Goal: Book appointment/travel/reservation

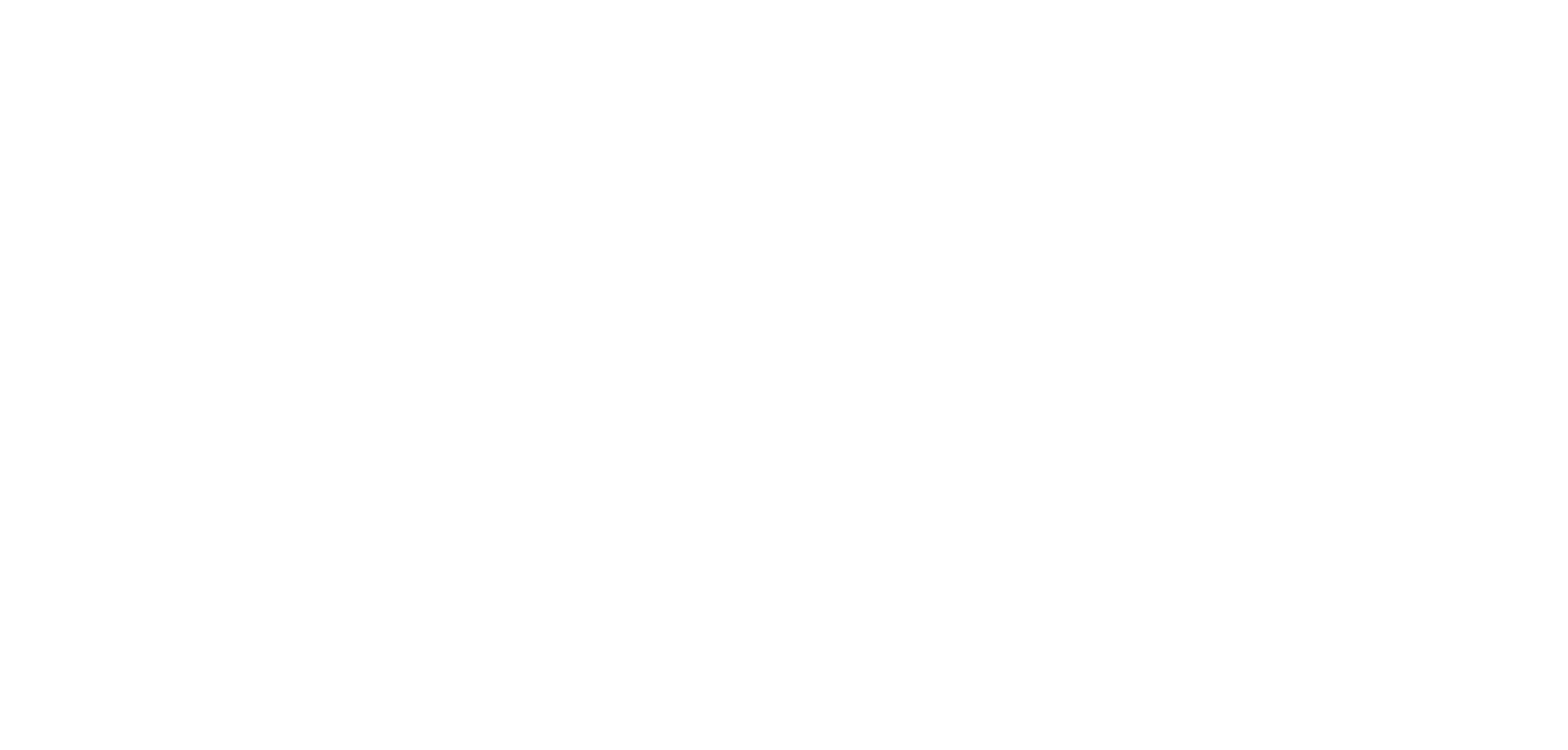
drag, startPoint x: 278, startPoint y: 318, endPoint x: 517, endPoint y: 195, distance: 268.8
click at [278, 318] on body at bounding box center [784, 375] width 1568 height 750
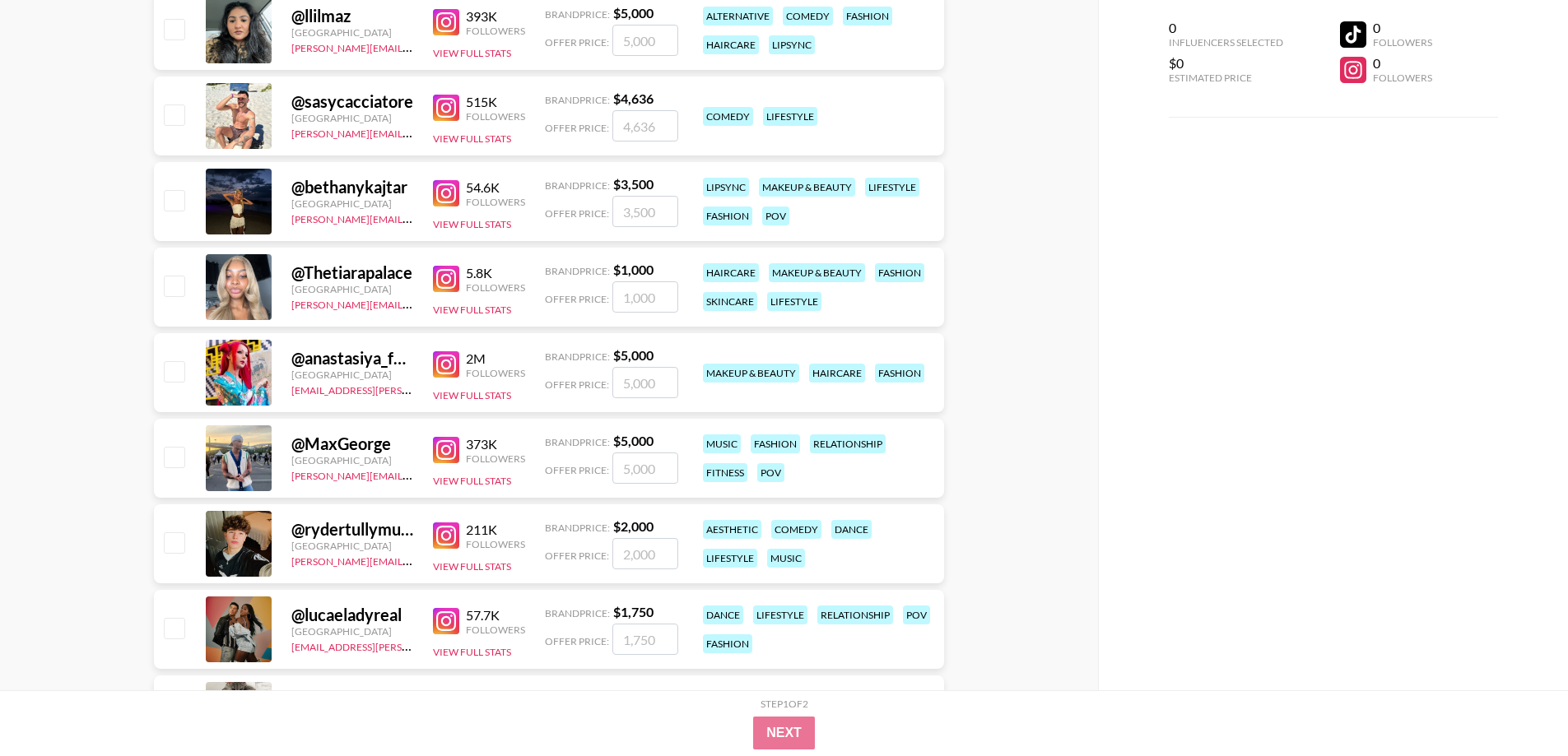
scroll to position [2304, 0]
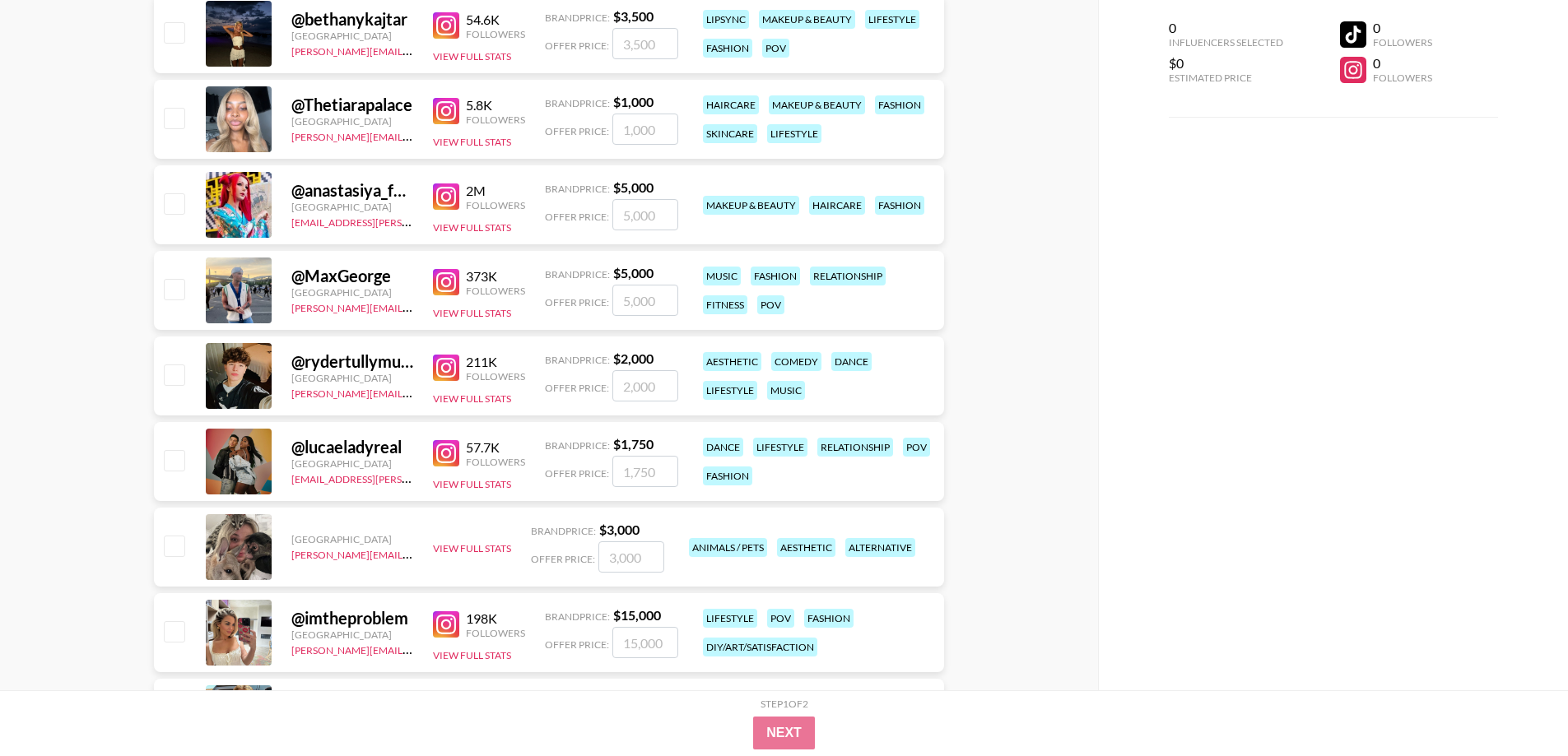
click at [449, 635] on img at bounding box center [446, 625] width 27 height 27
drag, startPoint x: 100, startPoint y: 470, endPoint x: 129, endPoint y: 302, distance: 170.5
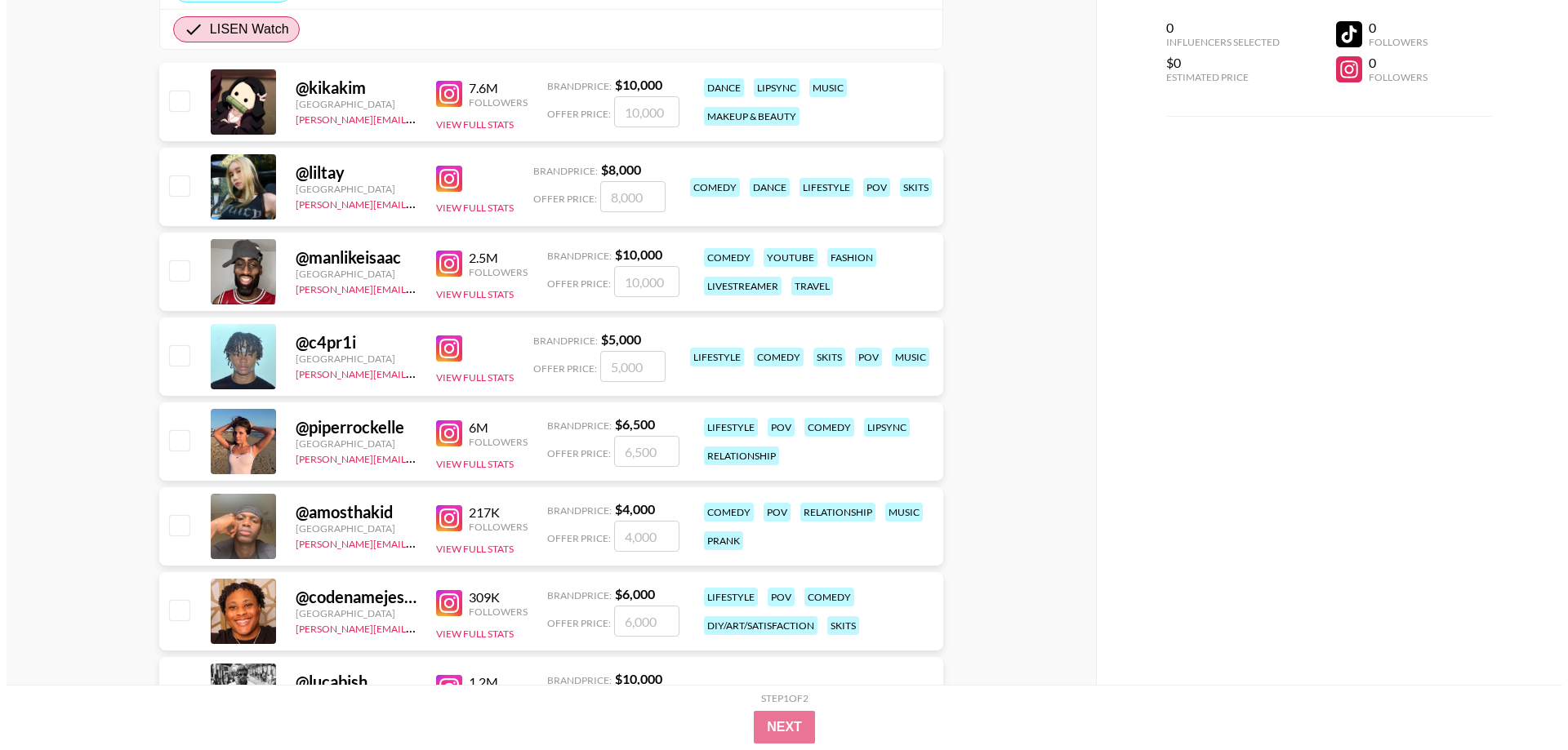
scroll to position [0, 0]
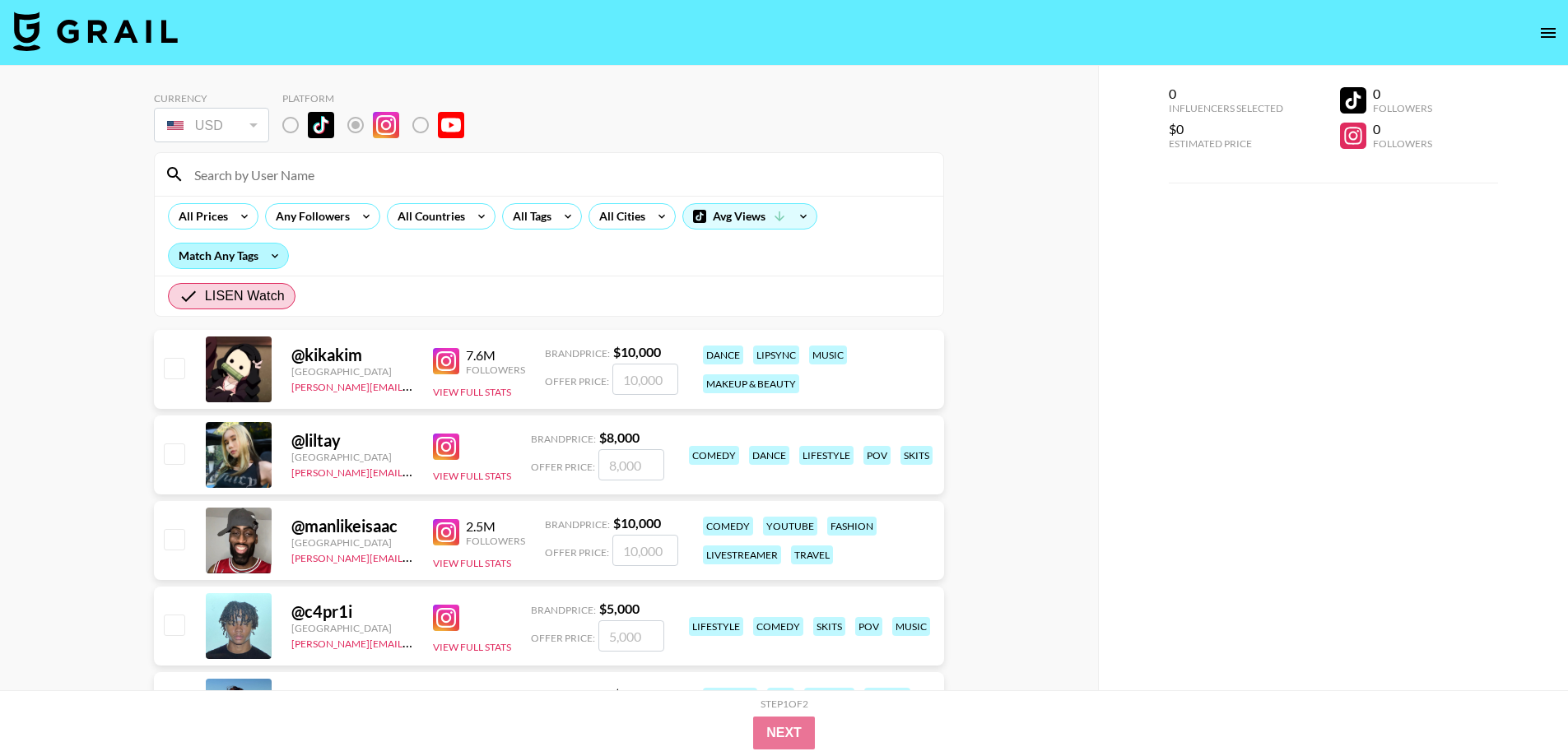
click at [251, 257] on div "Match Any Tags" at bounding box center [228, 256] width 120 height 25
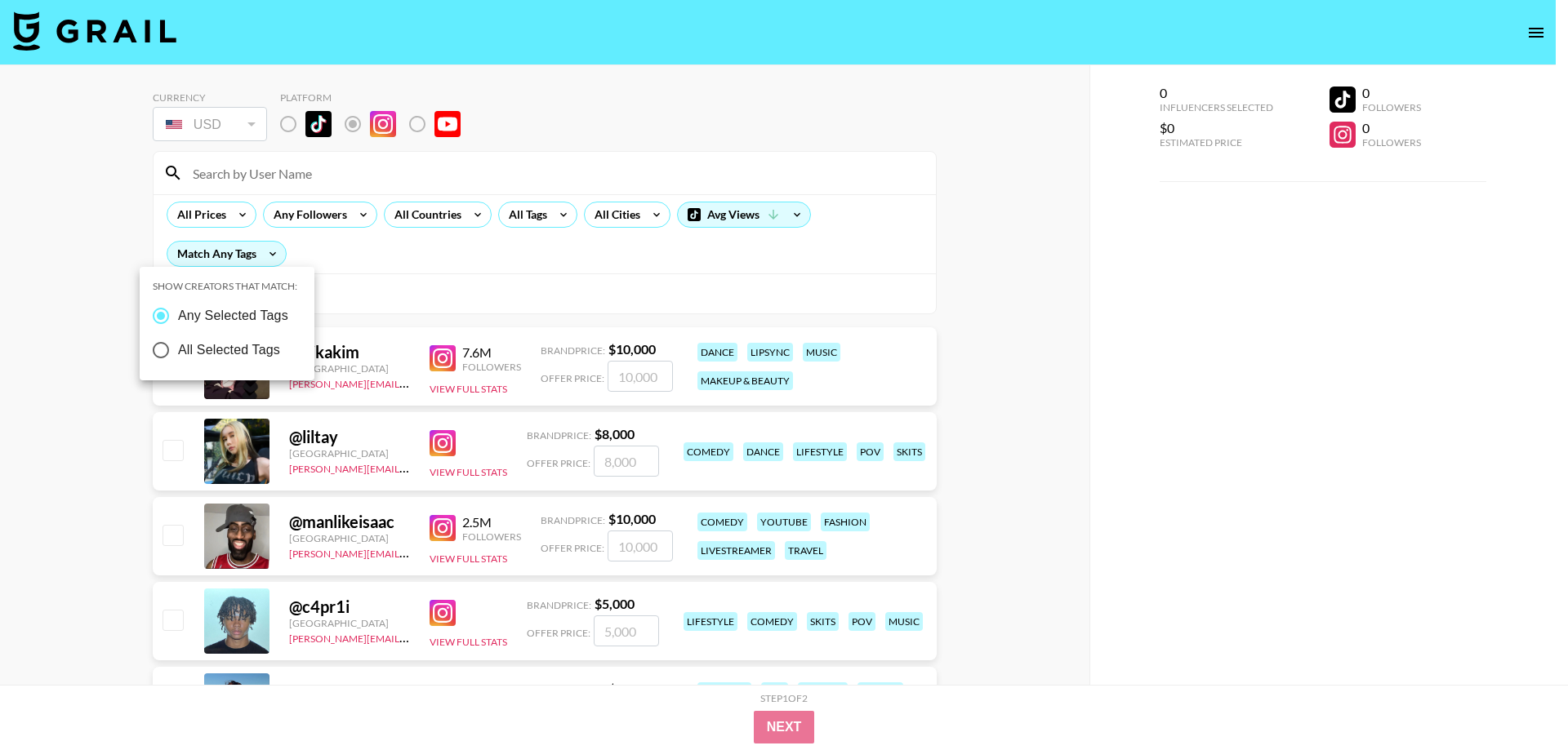
click at [512, 235] on div at bounding box center [784, 375] width 1568 height 750
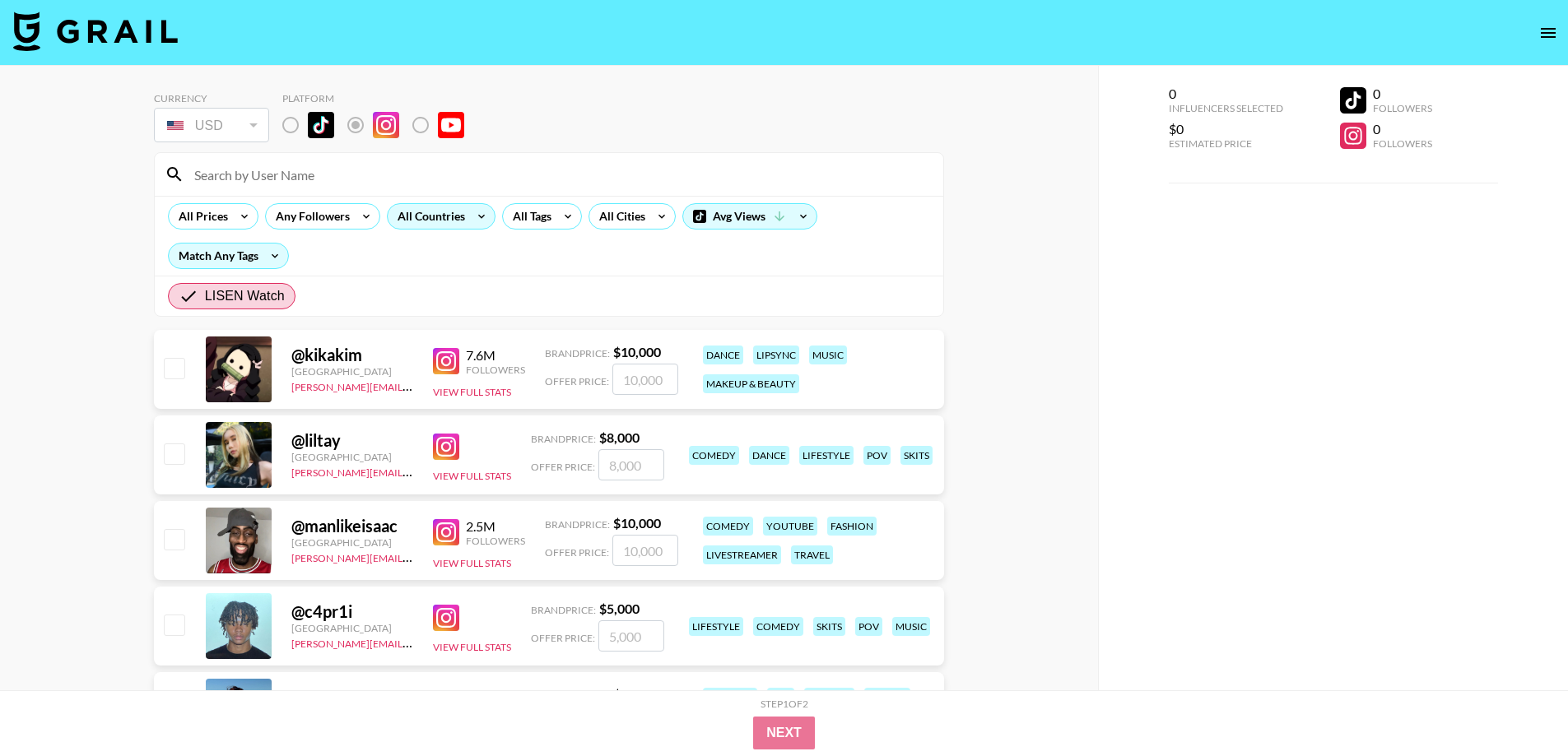
click at [452, 218] on div "All Countries" at bounding box center [428, 216] width 81 height 25
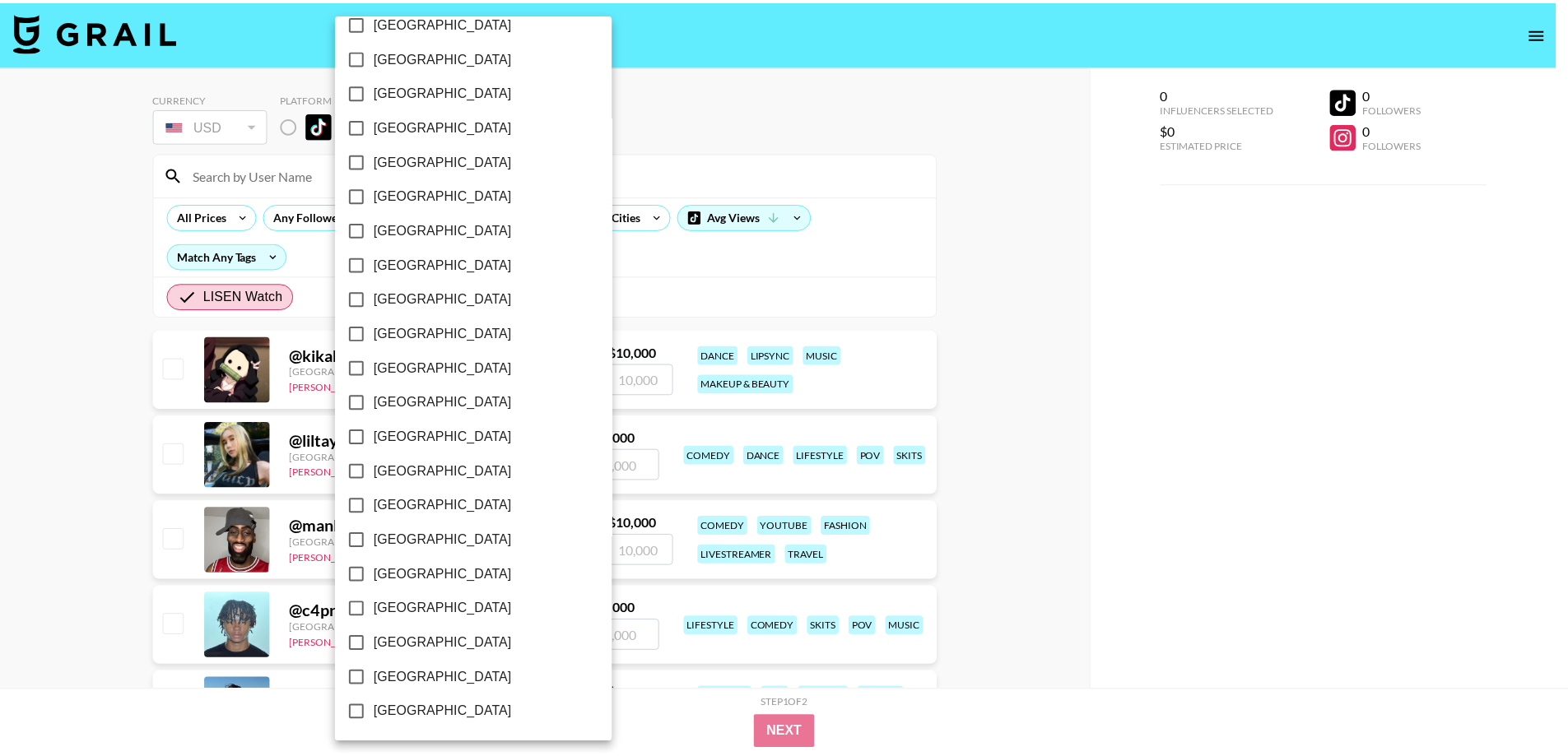
scroll to position [1163, 0]
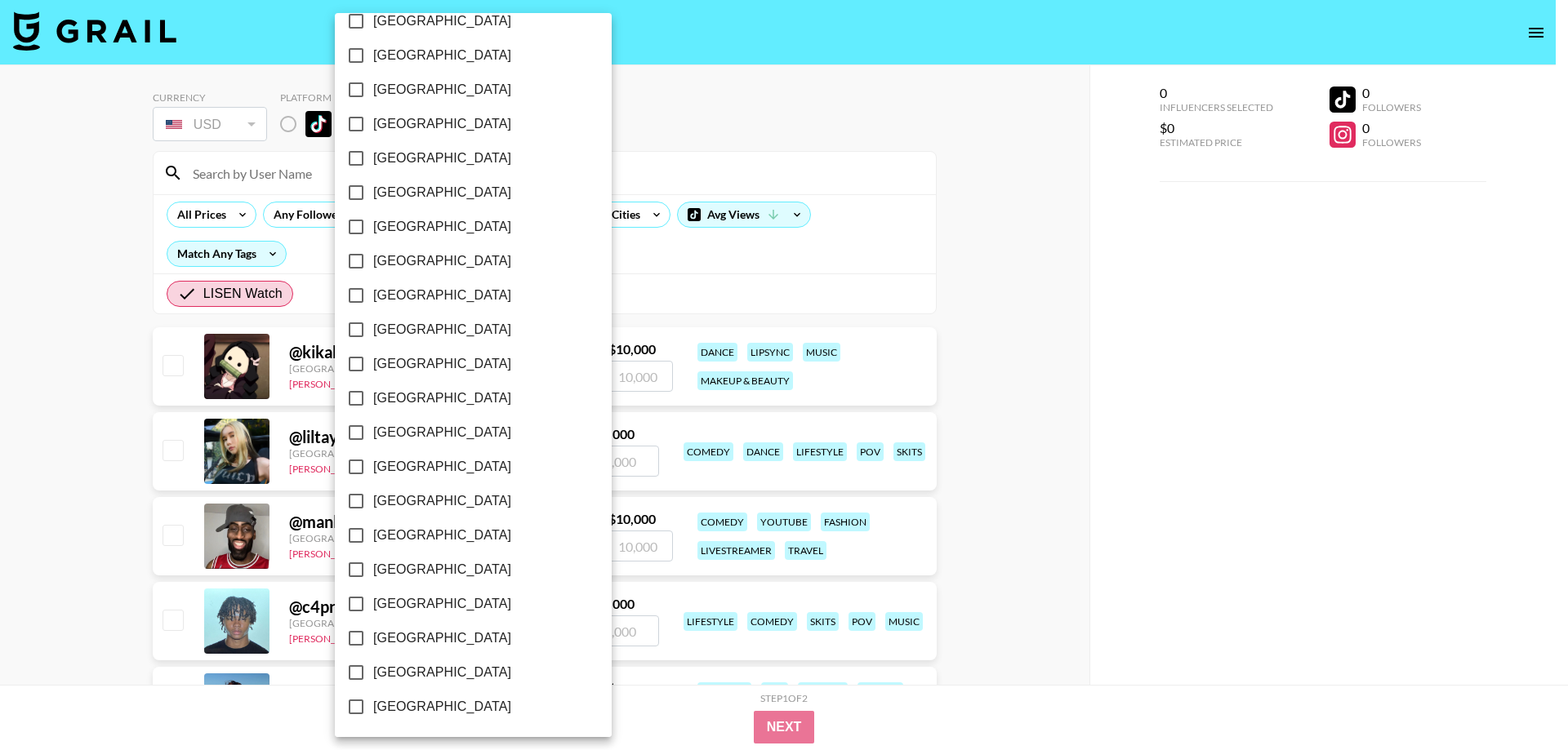
click at [465, 670] on label "[GEOGRAPHIC_DATA]" at bounding box center [462, 672] width 246 height 34
click at [373, 670] on input "[GEOGRAPHIC_DATA]" at bounding box center [356, 672] width 34 height 34
checkbox input "true"
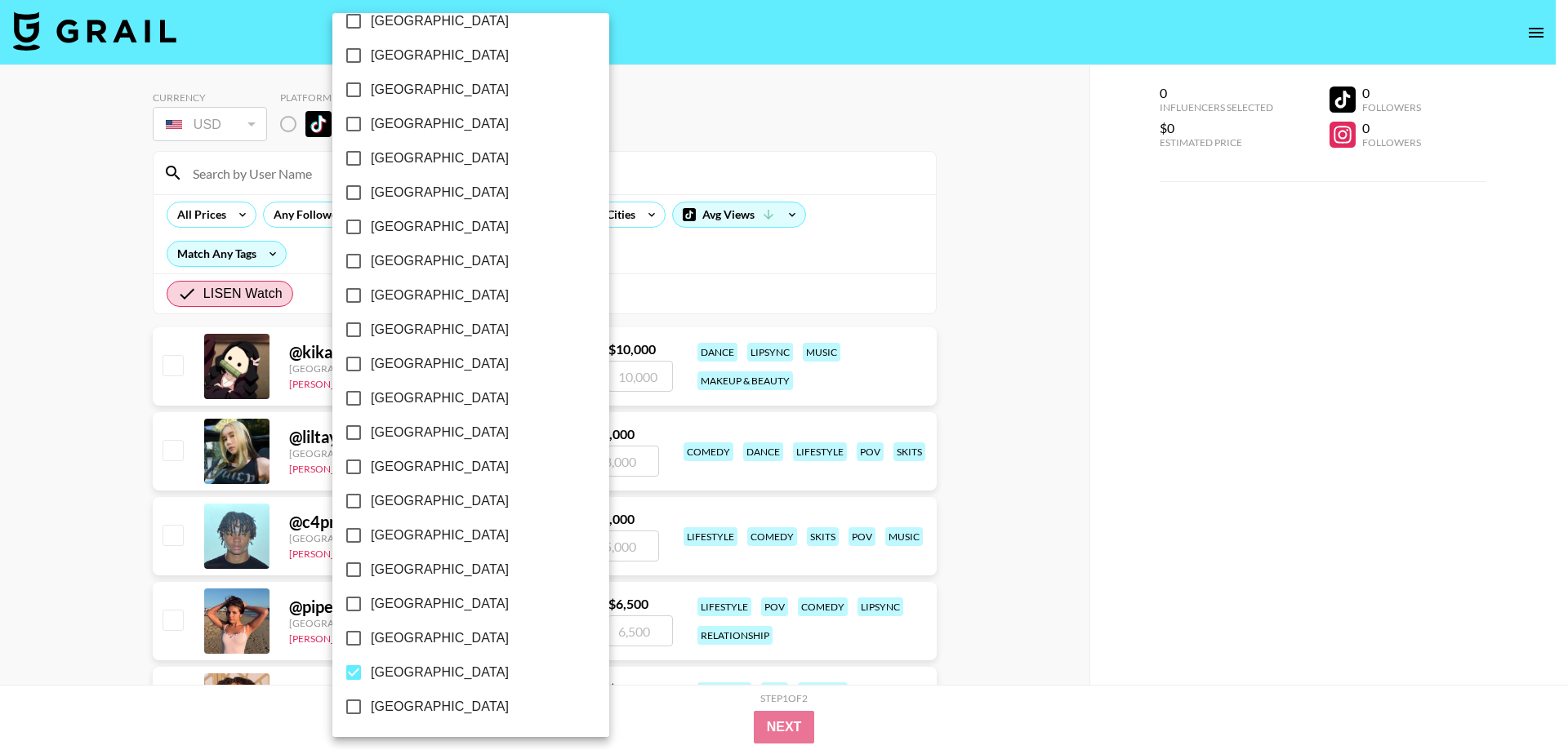
click at [1036, 456] on div at bounding box center [784, 375] width 1568 height 750
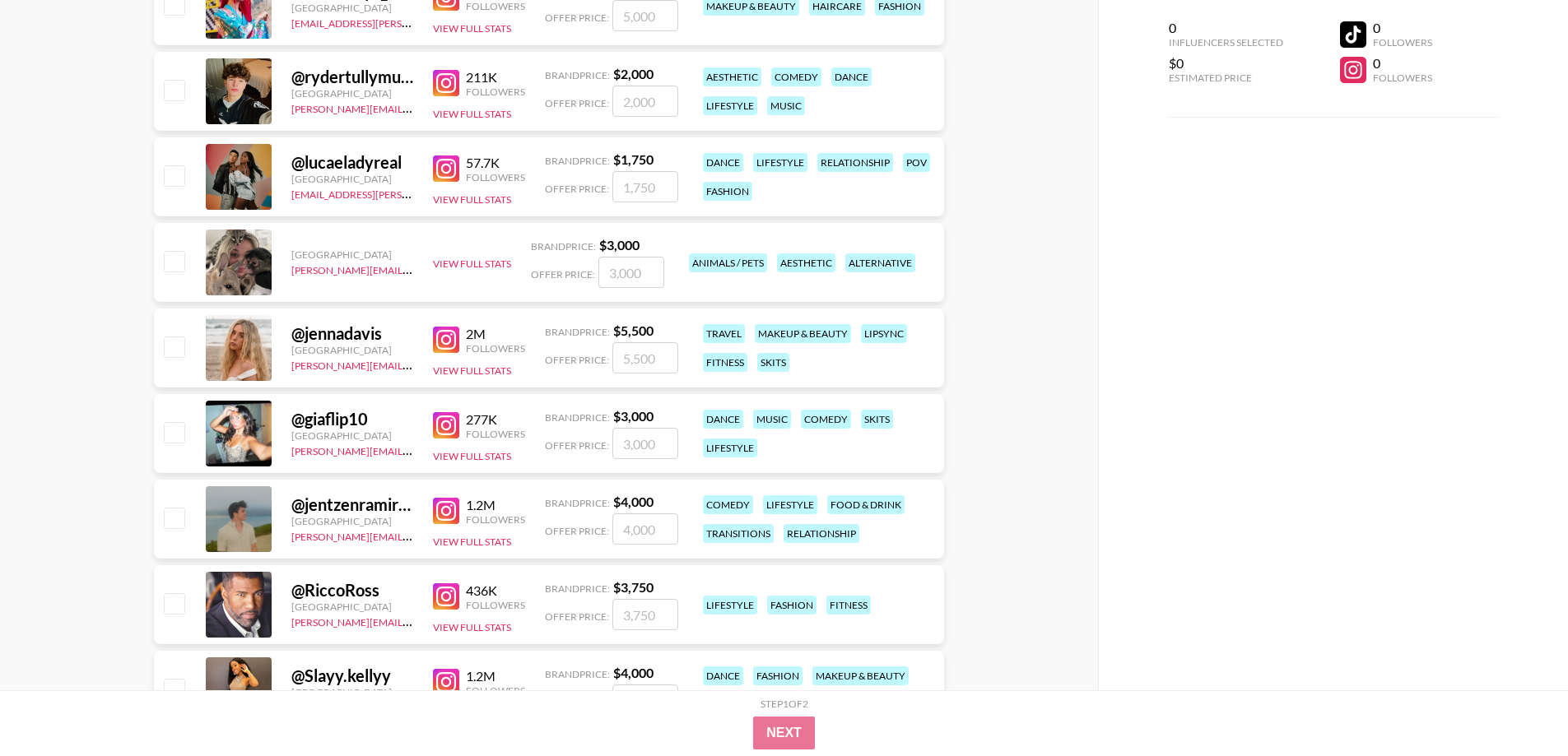
scroll to position [1481, 0]
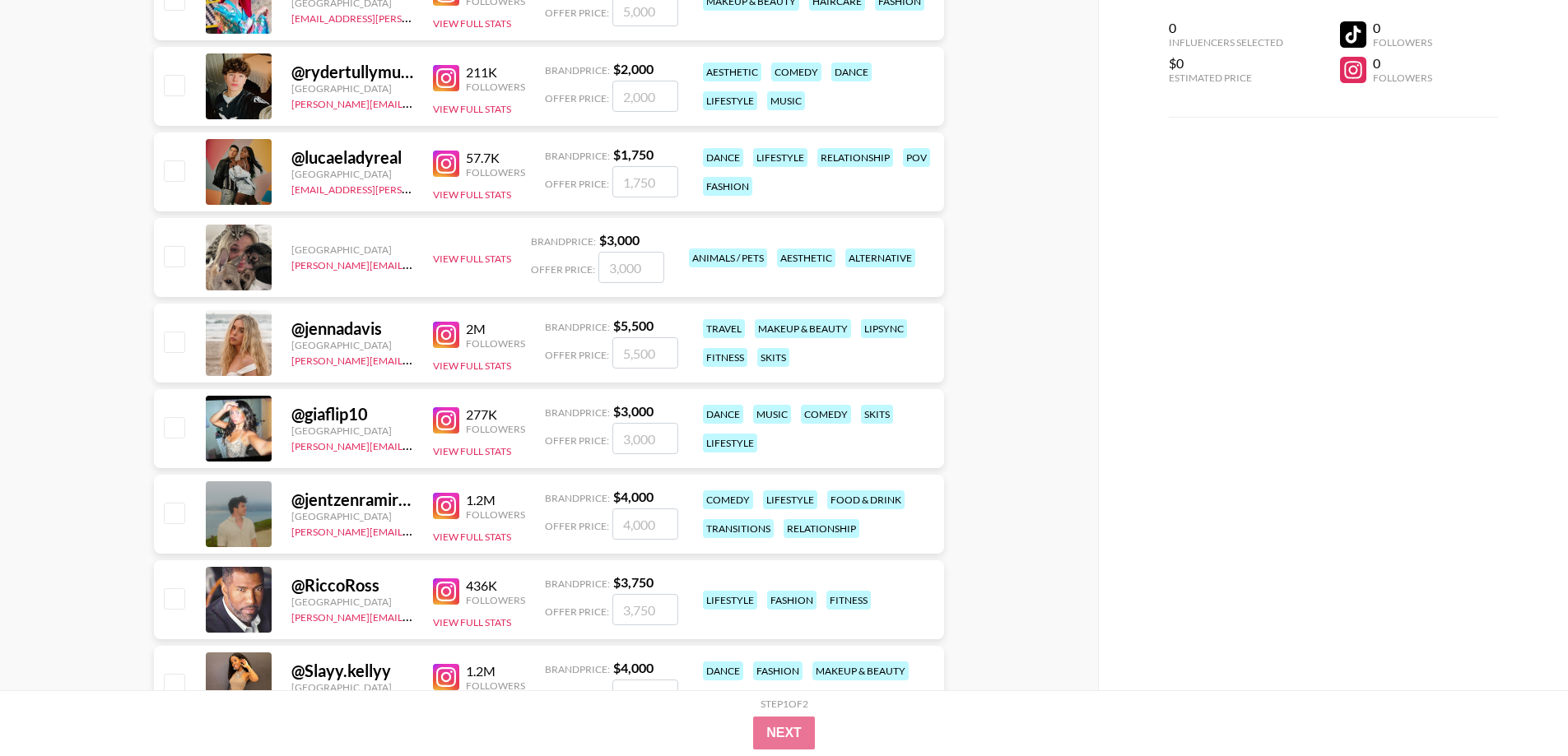
click at [419, 75] on div "@ rydertullymusic [GEOGRAPHIC_DATA] [PERSON_NAME][EMAIL_ADDRESS][DOMAIN_NAME] 2…" at bounding box center [549, 86] width 791 height 79
click at [445, 79] on img at bounding box center [446, 79] width 27 height 27
